Goal: Task Accomplishment & Management: Manage account settings

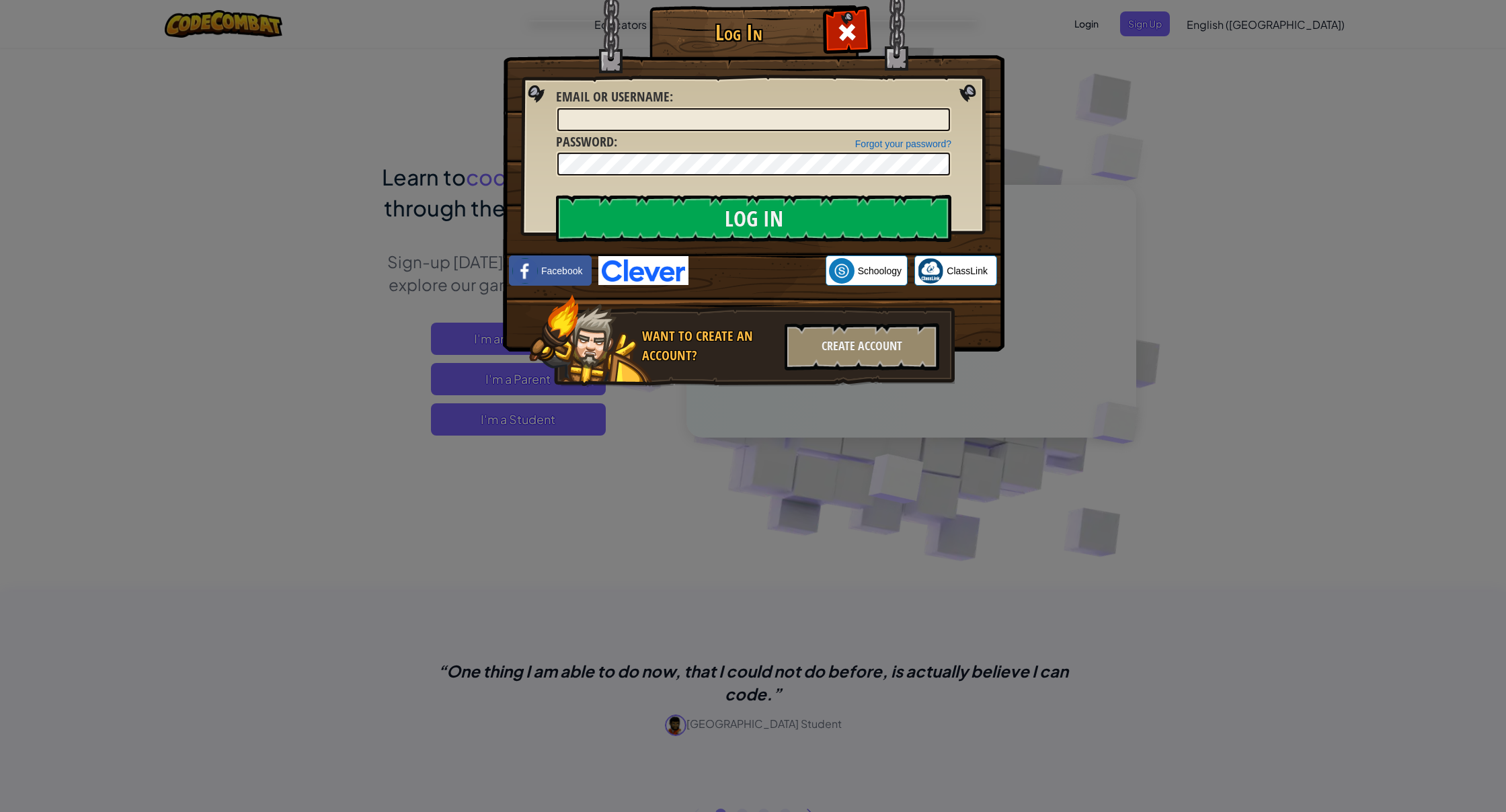
drag, startPoint x: 1049, startPoint y: 231, endPoint x: 1195, endPoint y: 245, distance: 146.7
click at [1049, 231] on div "Log In Unknown Error Email or Username : Forgot your password? Password : Log I…" at bounding box center [753, 406] width 1506 height 812
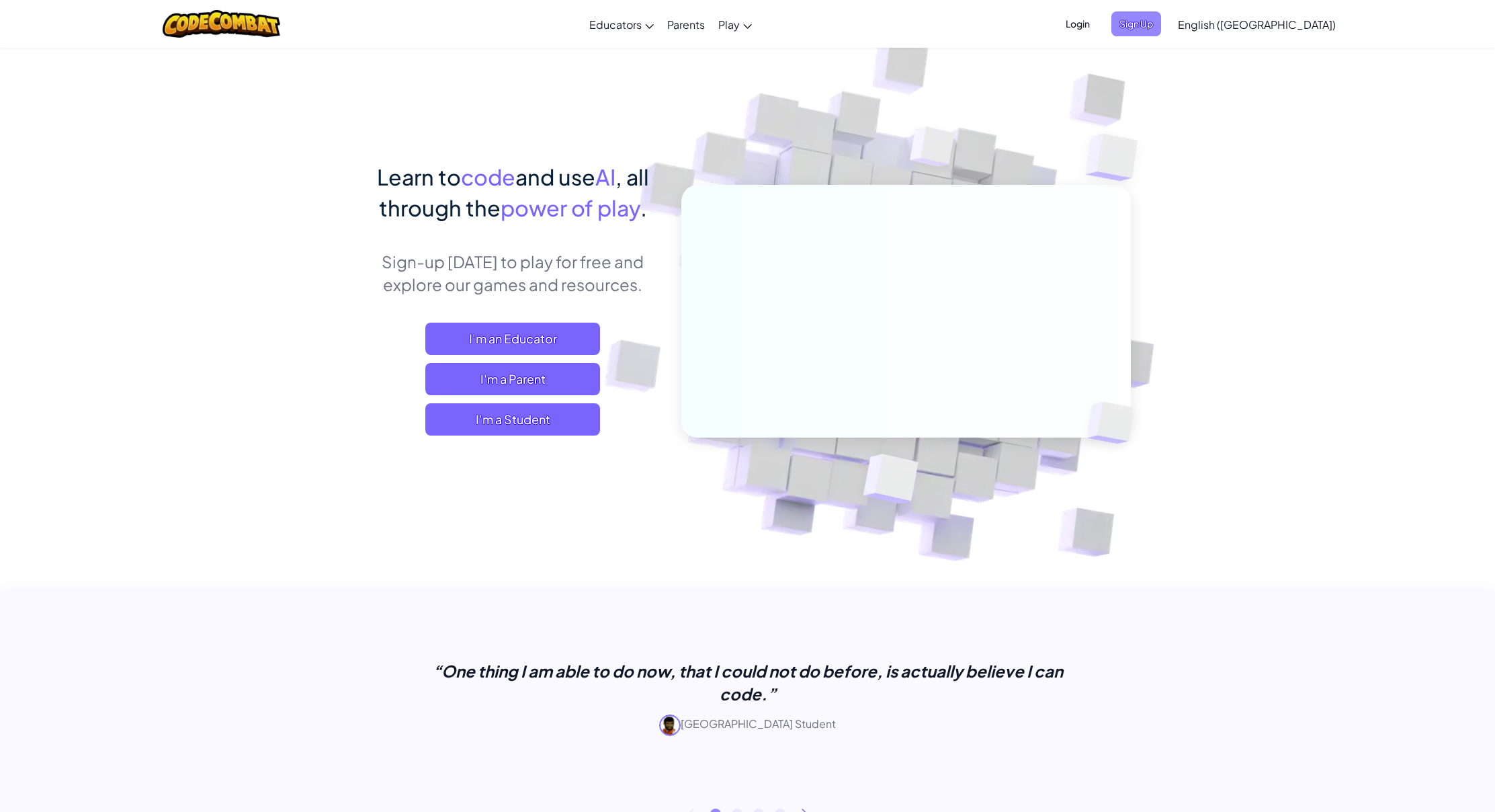
click at [1161, 22] on span "Sign Up" at bounding box center [1136, 24] width 50 height 25
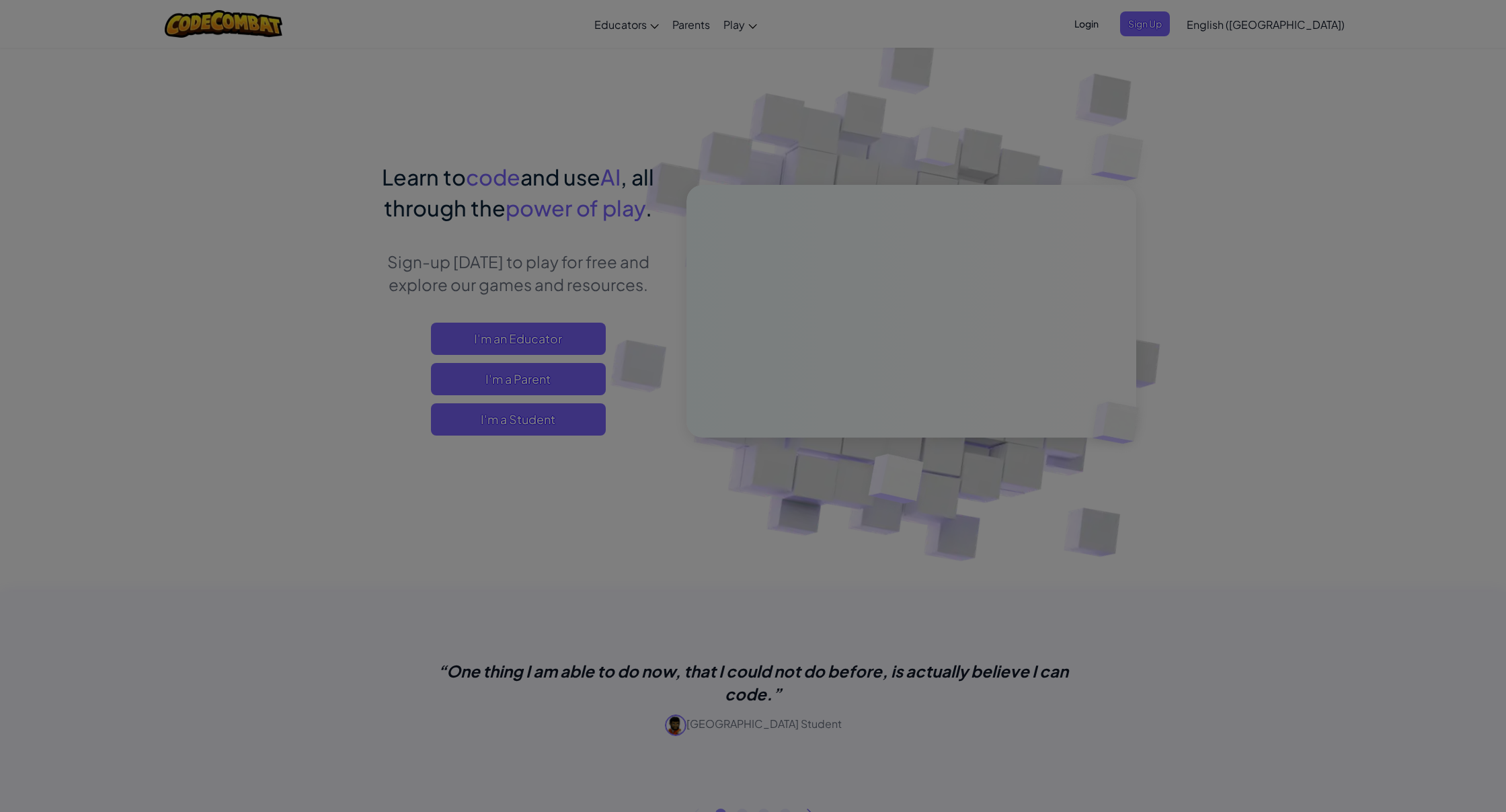
click at [1201, 12] on div at bounding box center [753, 406] width 1506 height 812
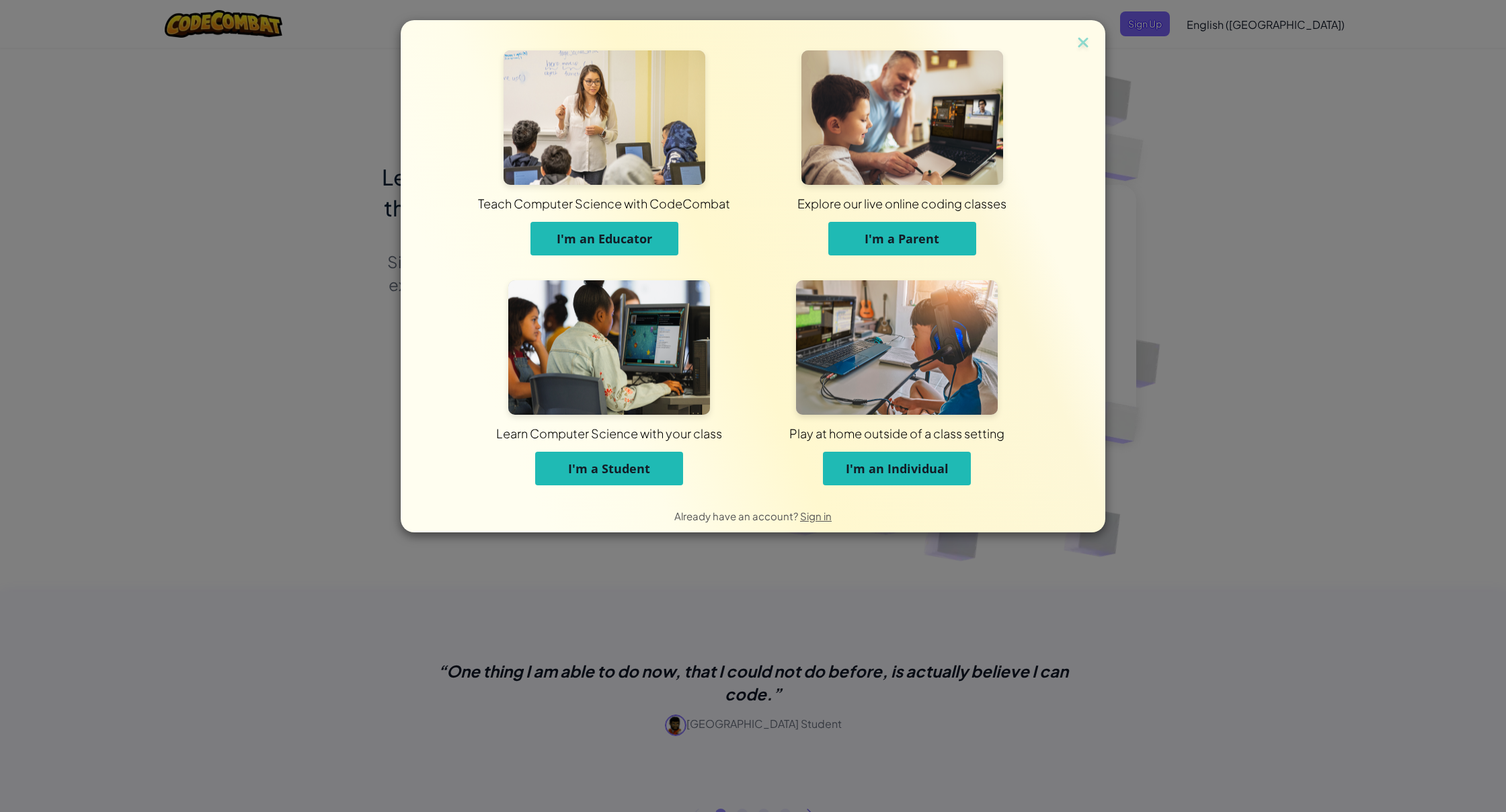
click at [326, 105] on div "Teach Computer Science with CodeCombat I'm an Educator Explore our live online …" at bounding box center [753, 406] width 1506 height 812
click at [325, 104] on div "Teach Computer Science with CodeCombat I'm an Educator Explore our live online …" at bounding box center [753, 406] width 1506 height 812
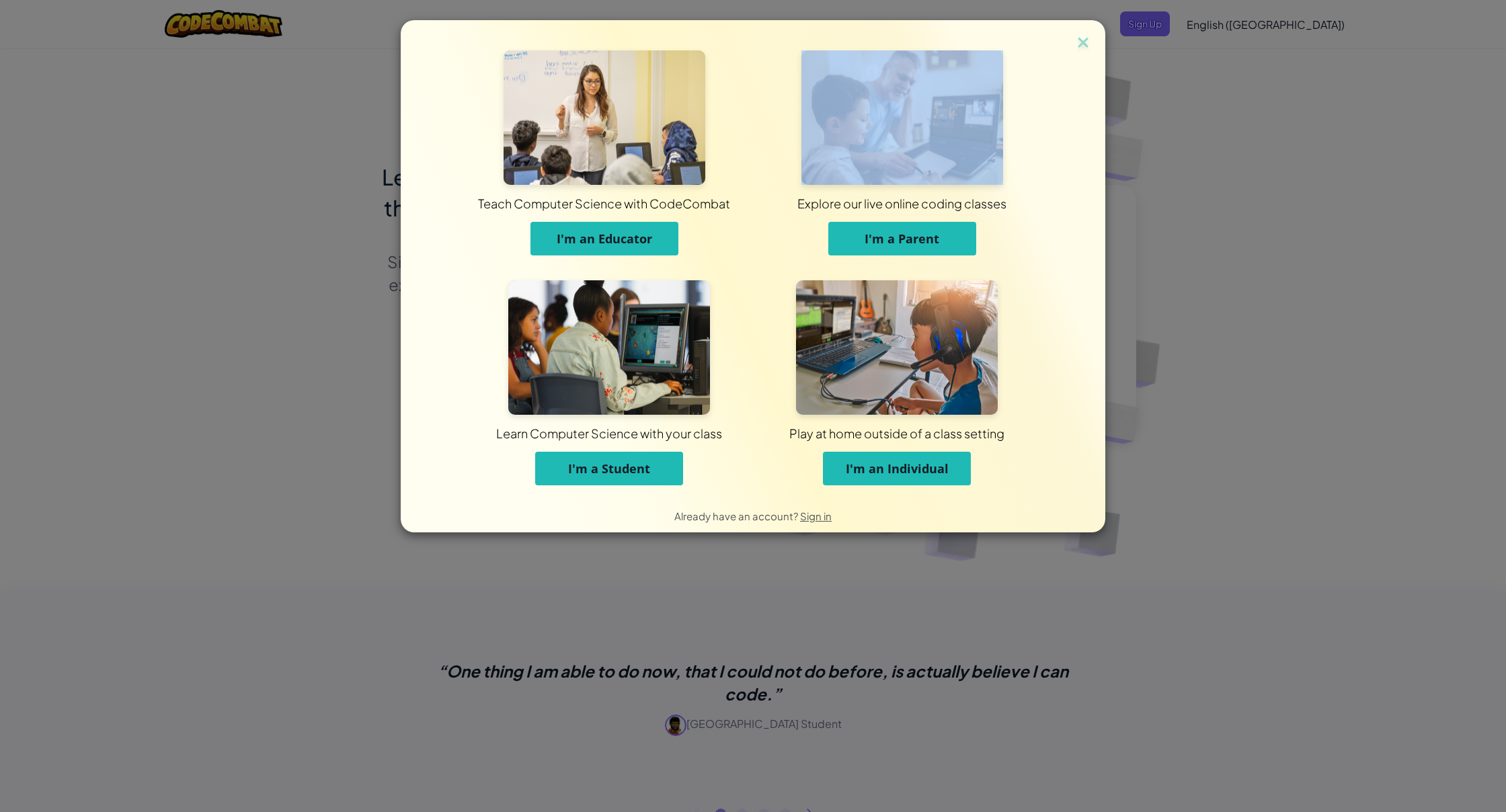
click at [326, 99] on div "Teach Computer Science with CodeCombat I'm an Educator Explore our live online …" at bounding box center [753, 406] width 1506 height 812
click at [1081, 40] on img at bounding box center [1083, 44] width 17 height 20
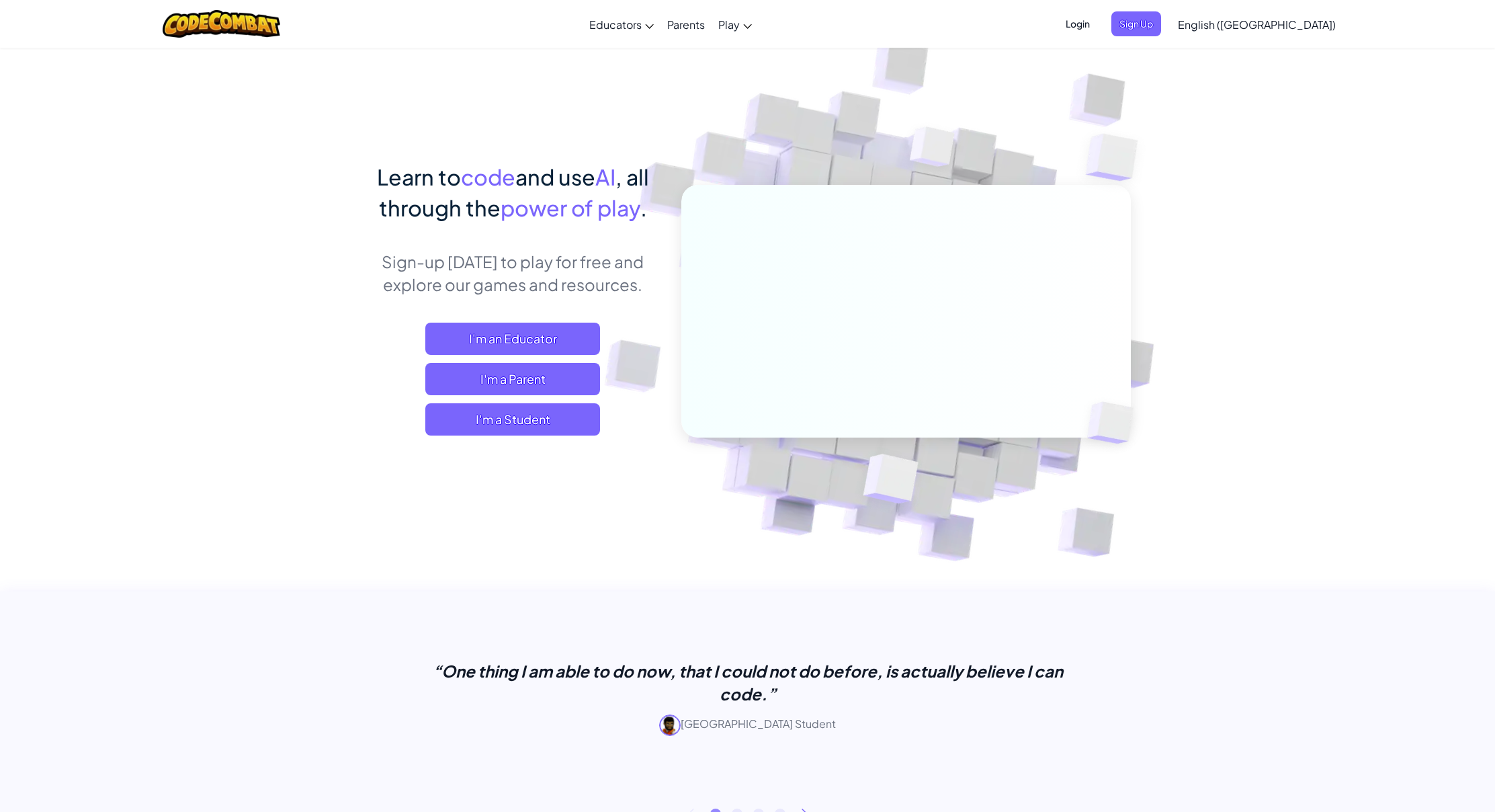
click at [1098, 14] on span "Login" at bounding box center [1078, 24] width 40 height 25
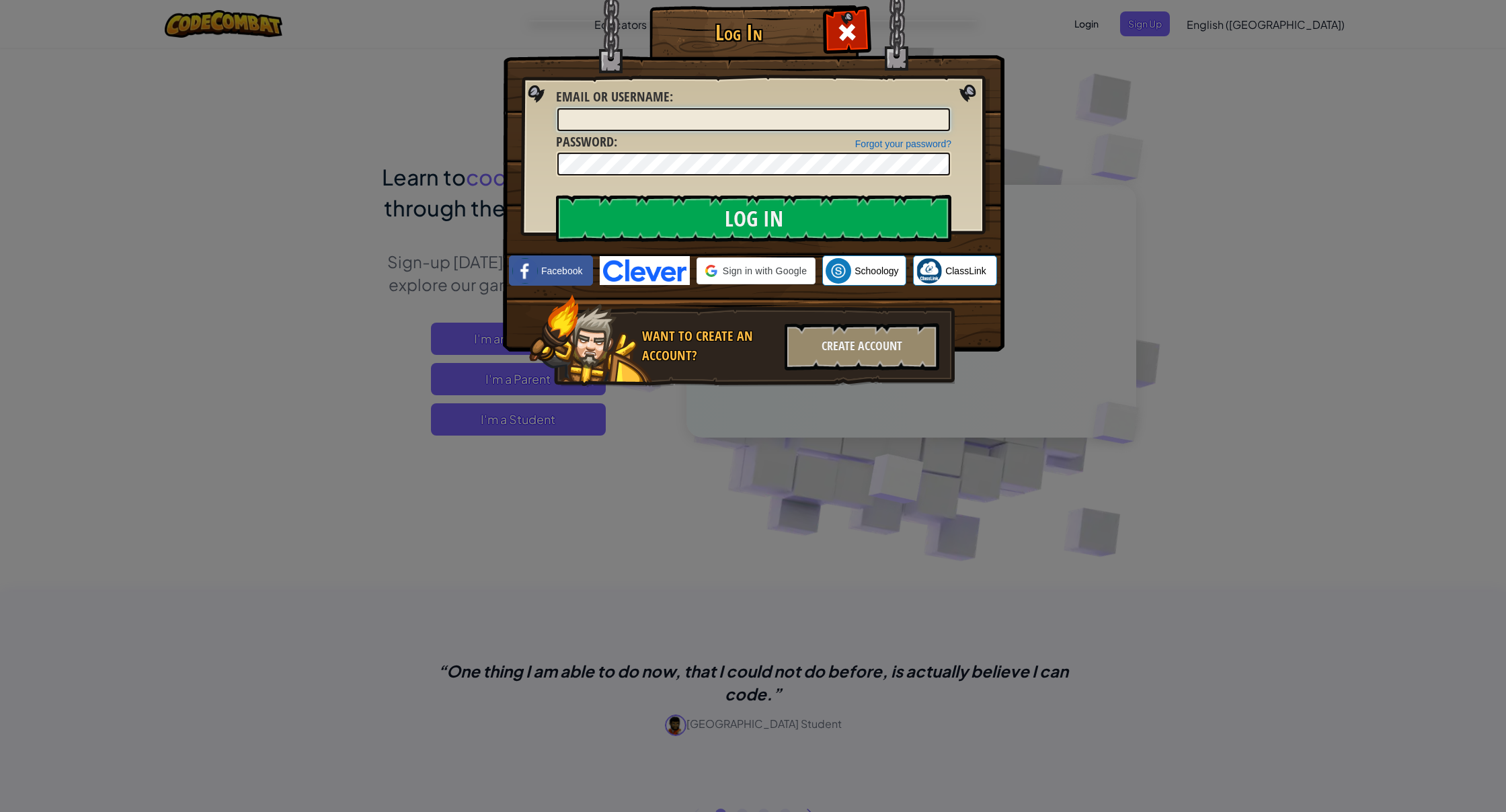
click at [643, 122] on input "Email or Username :" at bounding box center [753, 120] width 393 height 23
type input "0"
